Goal: Task Accomplishment & Management: Use online tool/utility

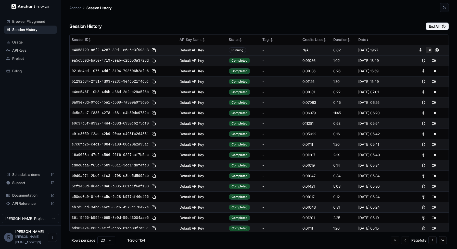
click at [428, 52] on button at bounding box center [429, 50] width 6 height 6
click at [438, 50] on button at bounding box center [437, 50] width 6 height 6
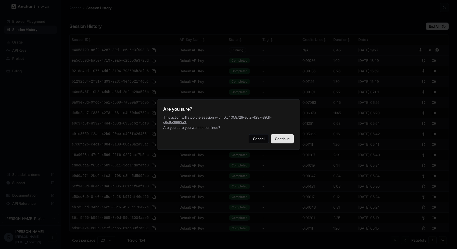
click at [286, 138] on button "Continue" at bounding box center [282, 138] width 23 height 9
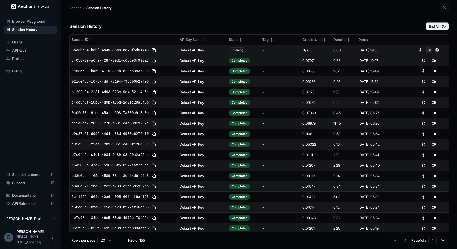
click at [429, 48] on button at bounding box center [429, 50] width 6 height 6
click at [438, 51] on button at bounding box center [437, 50] width 6 height 6
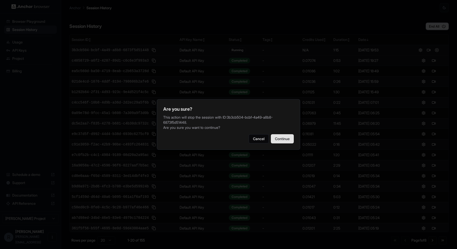
click at [281, 138] on button "Continue" at bounding box center [282, 138] width 23 height 9
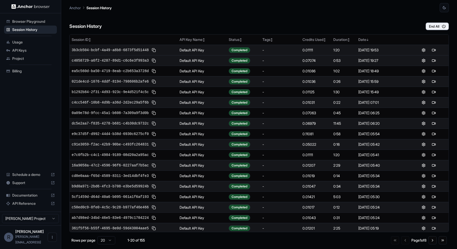
click at [319, 13] on div "Session History End All" at bounding box center [259, 21] width 380 height 18
click at [429, 51] on button at bounding box center [429, 50] width 6 height 6
click at [433, 27] on button "End All" at bounding box center [437, 26] width 23 height 8
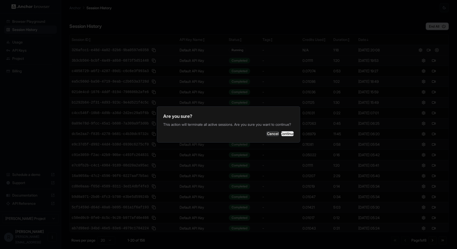
click at [284, 132] on button "Continue" at bounding box center [287, 133] width 13 height 5
